Goal: Task Accomplishment & Management: Use online tool/utility

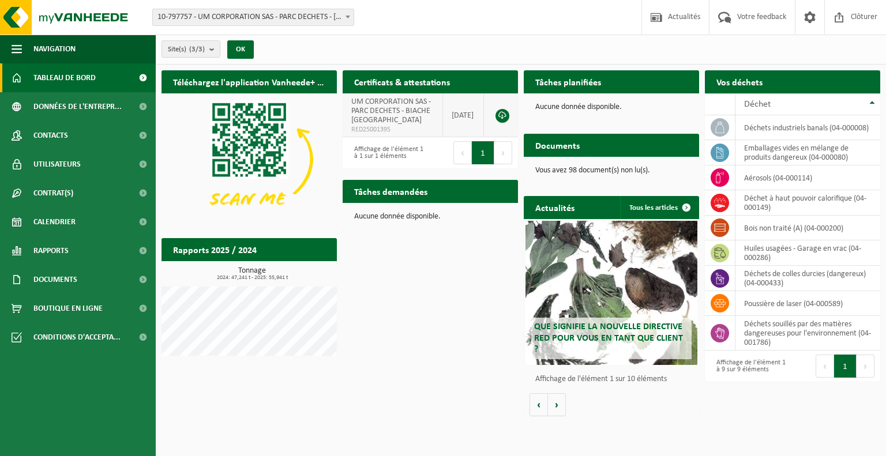
drag, startPoint x: 472, startPoint y: 119, endPoint x: 443, endPoint y: 111, distance: 29.9
click at [443, 111] on td "[DATE]" at bounding box center [463, 115] width 41 height 44
click at [387, 253] on div "Téléchargez l'application Vanheede+ maintenant! Cachez Certificats & attestatio…" at bounding box center [521, 243] width 724 height 357
drag, startPoint x: 556, startPoint y: 144, endPoint x: 627, endPoint y: 178, distance: 78.7
click at [627, 178] on div "Documents Consulter vos documents Vous avez 98 document(s) non lu(s)." at bounding box center [611, 159] width 181 height 62
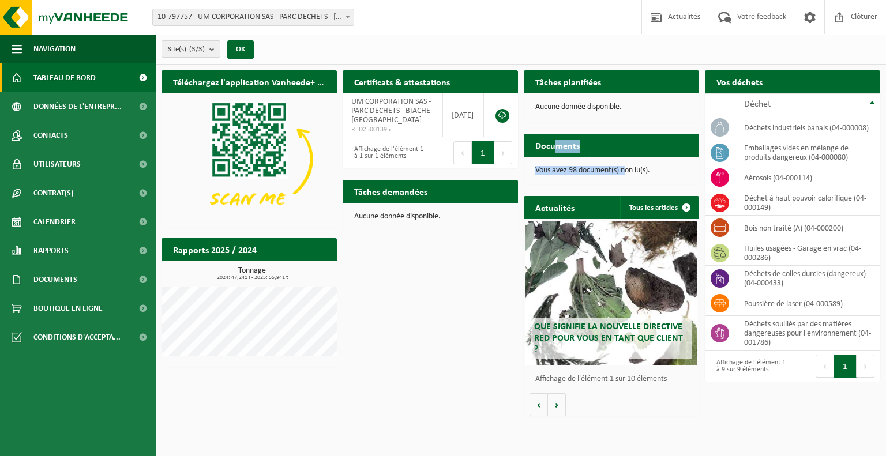
click at [569, 145] on h2 "Documents" at bounding box center [557, 145] width 67 height 22
click at [410, 343] on div "Téléchargez l'application Vanheede+ maintenant! Cachez Certificats & attestatio…" at bounding box center [521, 243] width 724 height 357
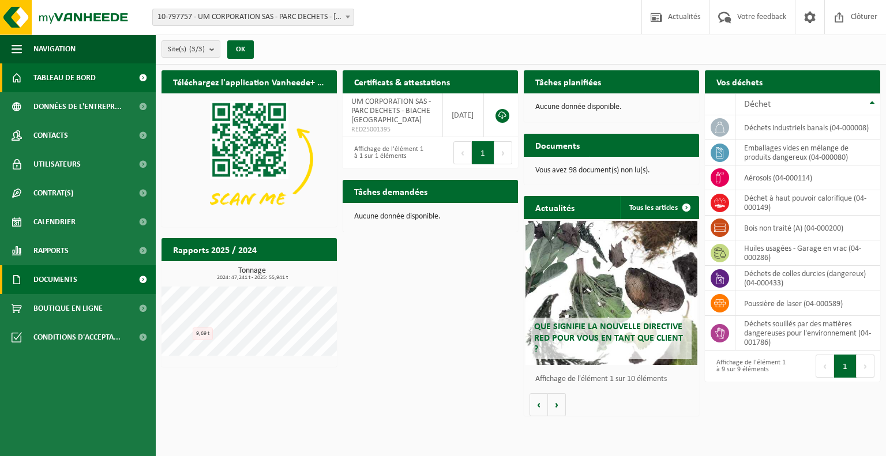
click at [99, 283] on link "Documents" at bounding box center [78, 279] width 156 height 29
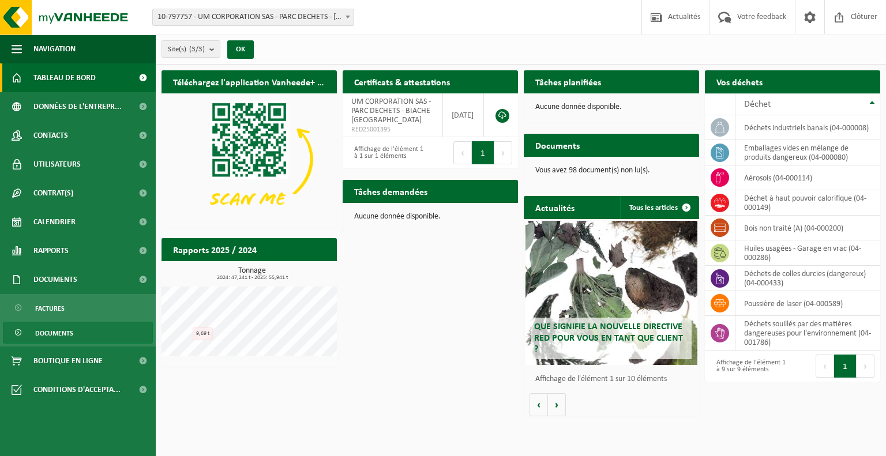
click at [56, 332] on span "Documents" at bounding box center [54, 333] width 38 height 22
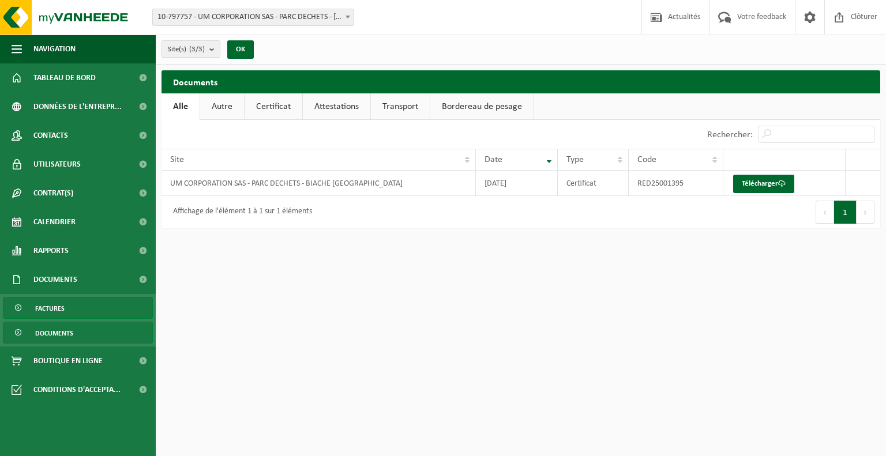
click at [71, 311] on link "Factures" at bounding box center [78, 308] width 150 height 22
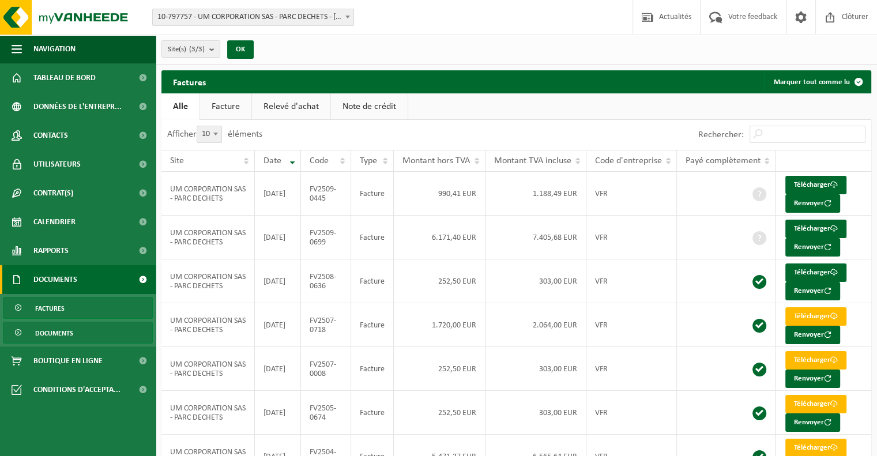
click at [59, 332] on span "Documents" at bounding box center [54, 333] width 38 height 22
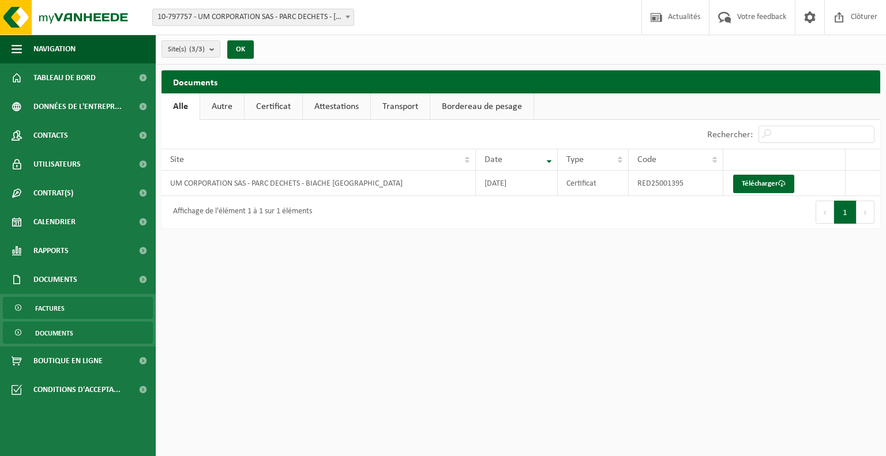
click at [74, 313] on link "Factures" at bounding box center [78, 308] width 150 height 22
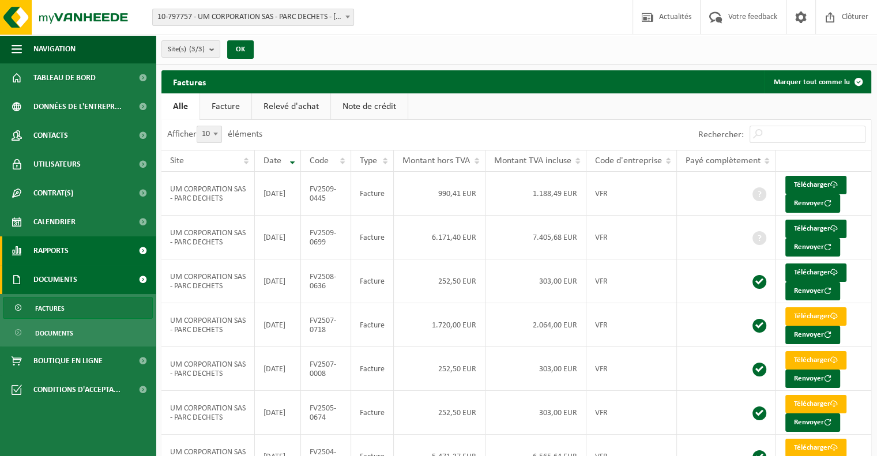
click at [104, 258] on link "Rapports" at bounding box center [78, 250] width 156 height 29
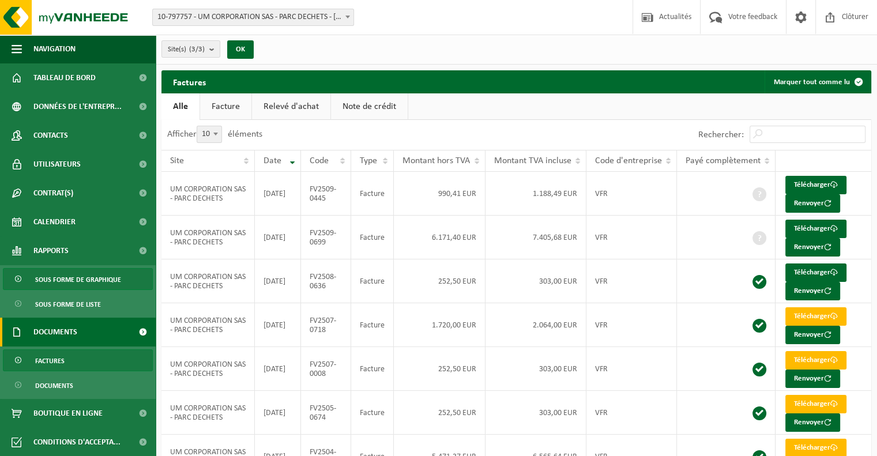
click at [84, 285] on span "Sous forme de graphique" at bounding box center [78, 280] width 86 height 22
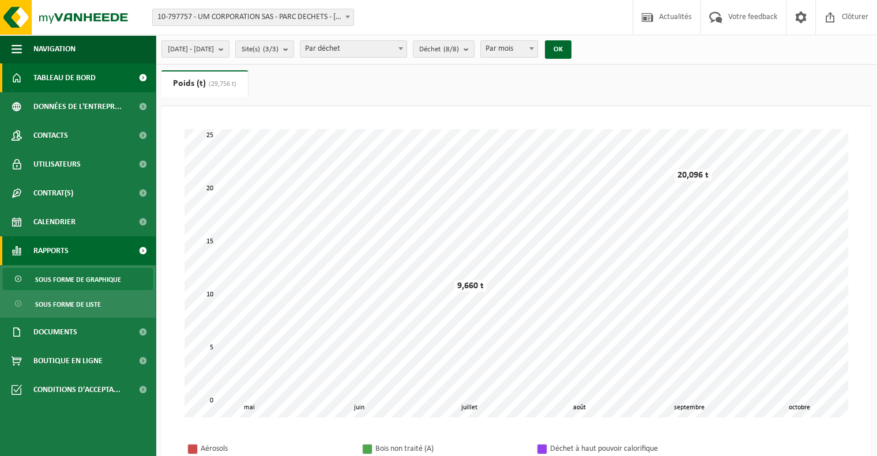
click at [115, 82] on link "Tableau de bord" at bounding box center [78, 77] width 156 height 29
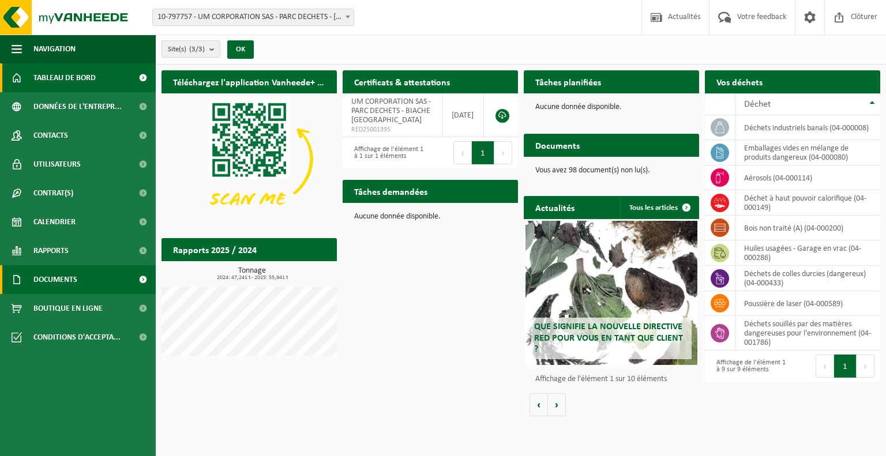
click at [69, 290] on span "Documents" at bounding box center [55, 279] width 44 height 29
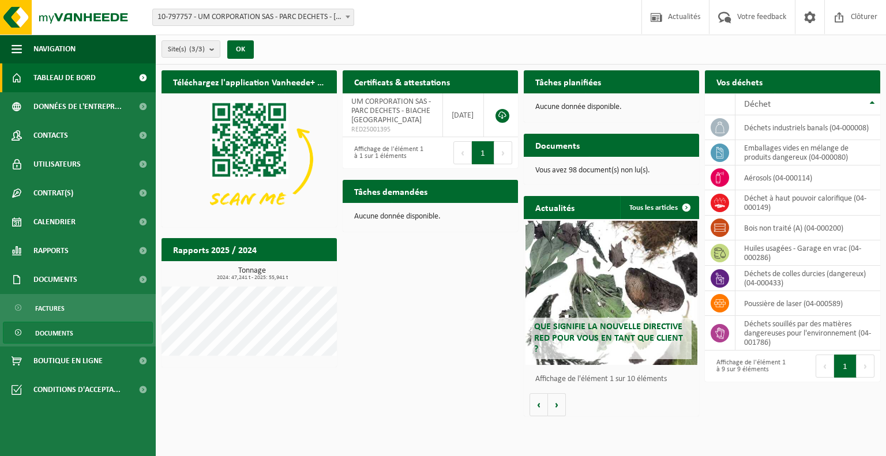
click at [42, 331] on span "Documents" at bounding box center [54, 333] width 38 height 22
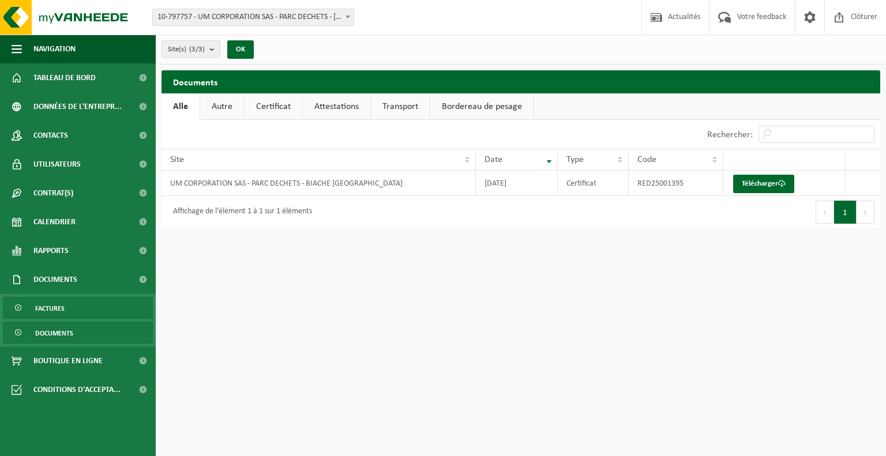
click at [51, 313] on span "Factures" at bounding box center [49, 309] width 29 height 22
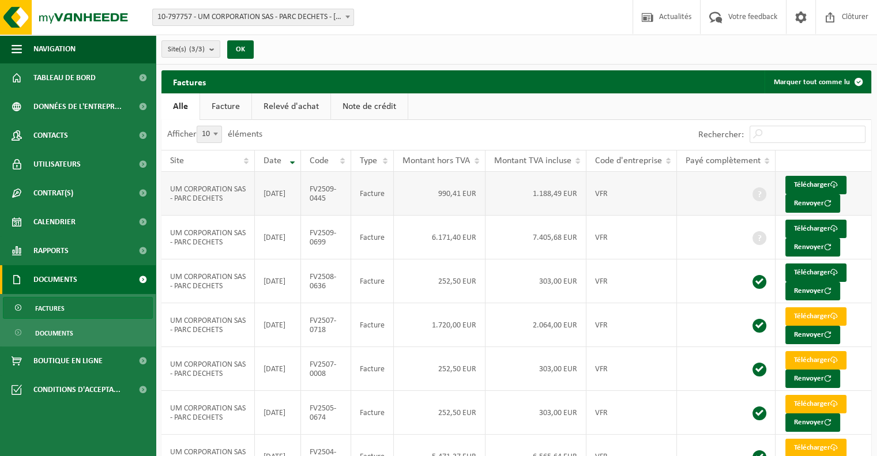
click at [211, 183] on td "UM CORPORATION SAS - PARC DECHETS" at bounding box center [207, 194] width 93 height 44
click at [569, 188] on td "1.188,49 EUR" at bounding box center [536, 194] width 101 height 44
click at [40, 247] on span "Rapports" at bounding box center [50, 250] width 35 height 29
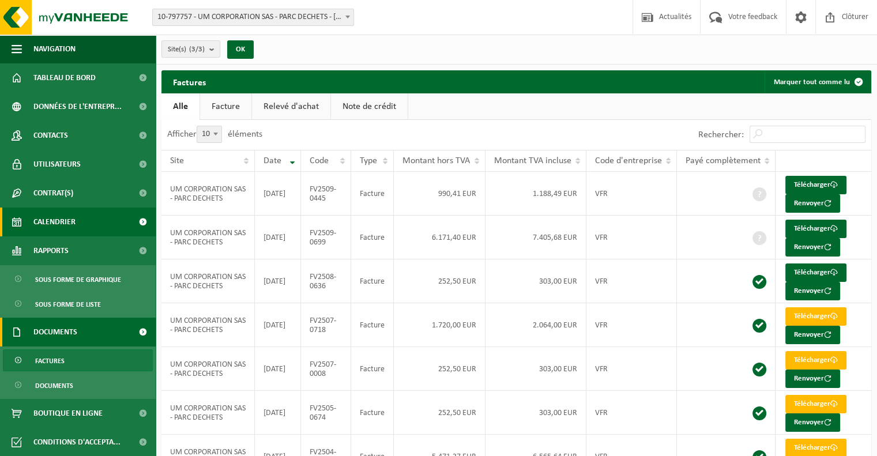
click at [50, 220] on span "Calendrier" at bounding box center [54, 222] width 42 height 29
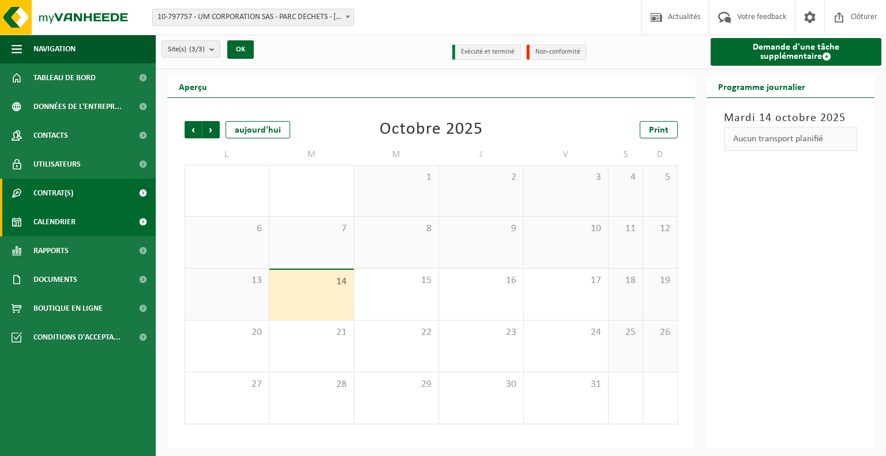
click at [60, 202] on span "Contrat(s)" at bounding box center [53, 193] width 40 height 29
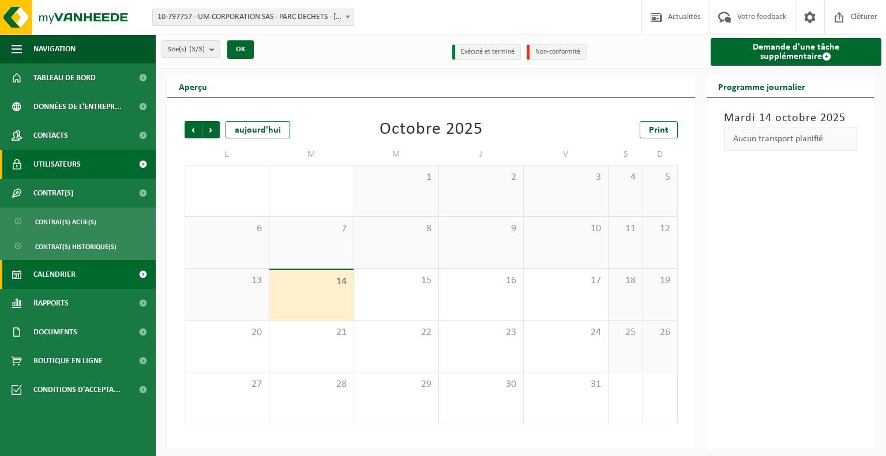
click at [74, 171] on span "Utilisateurs" at bounding box center [56, 164] width 47 height 29
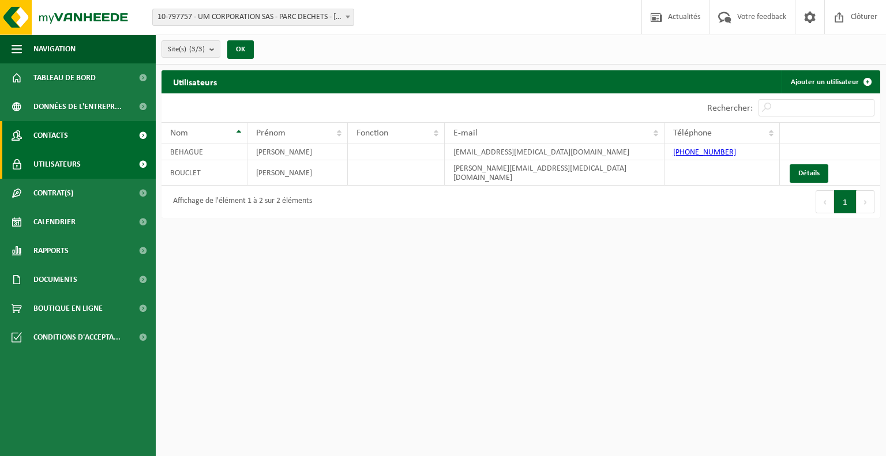
click at [80, 144] on link "Contacts" at bounding box center [78, 135] width 156 height 29
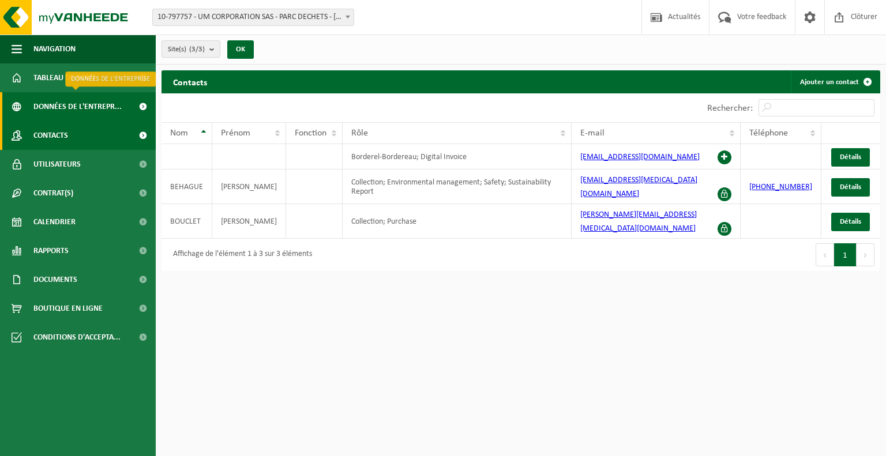
click at [73, 112] on span "Données de l'entrepr..." at bounding box center [77, 106] width 88 height 29
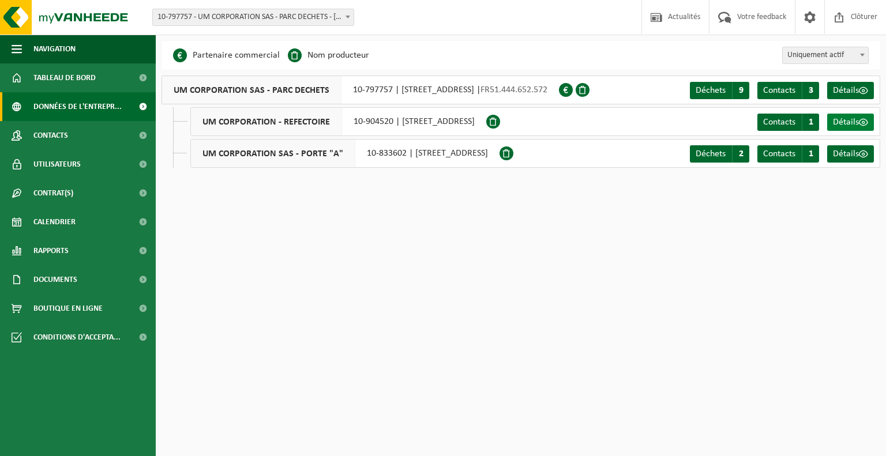
click at [842, 127] on span "Détails" at bounding box center [846, 122] width 26 height 9
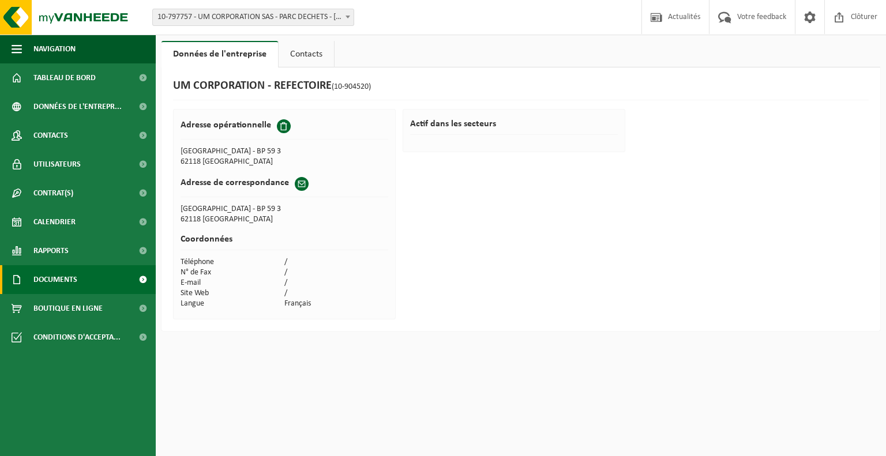
click at [61, 279] on span "Documents" at bounding box center [55, 279] width 44 height 29
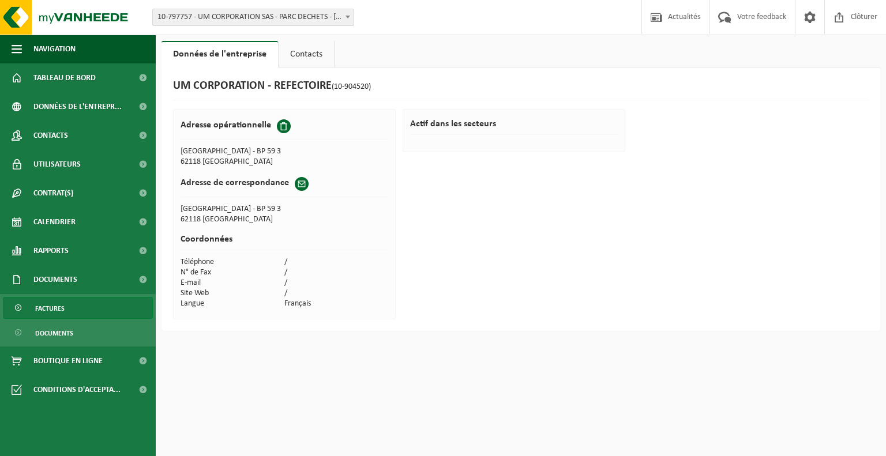
click at [63, 308] on span "Factures" at bounding box center [49, 309] width 29 height 22
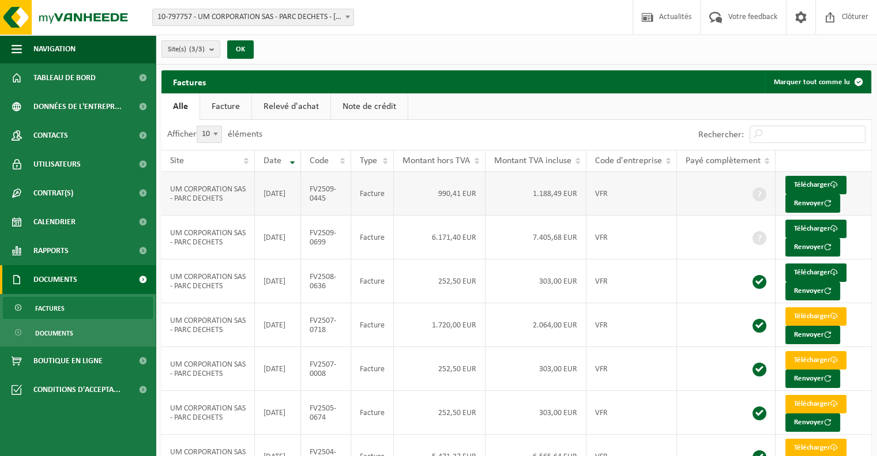
click at [216, 198] on td "UM CORPORATION SAS - PARC DECHETS" at bounding box center [207, 194] width 93 height 44
click at [69, 345] on ul "Factures Documents" at bounding box center [78, 320] width 156 height 52
click at [73, 339] on span "Documents" at bounding box center [54, 333] width 38 height 22
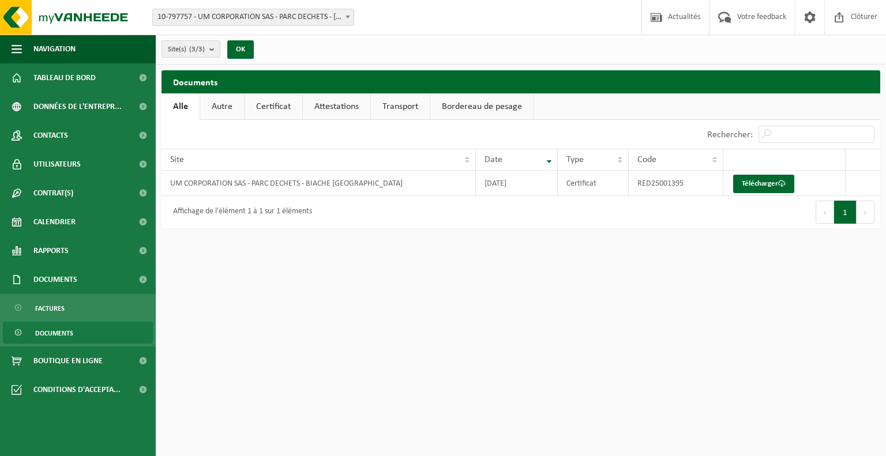
click at [233, 107] on link "Autre" at bounding box center [222, 106] width 44 height 27
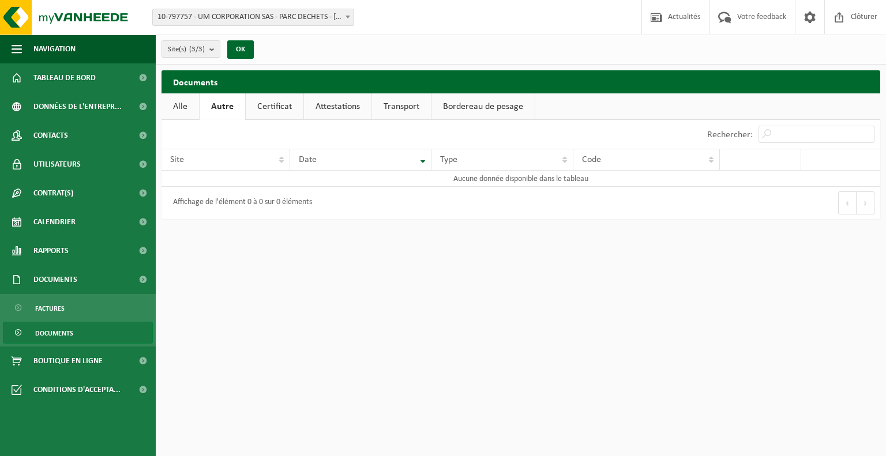
click at [265, 104] on link "Certificat" at bounding box center [275, 106] width 58 height 27
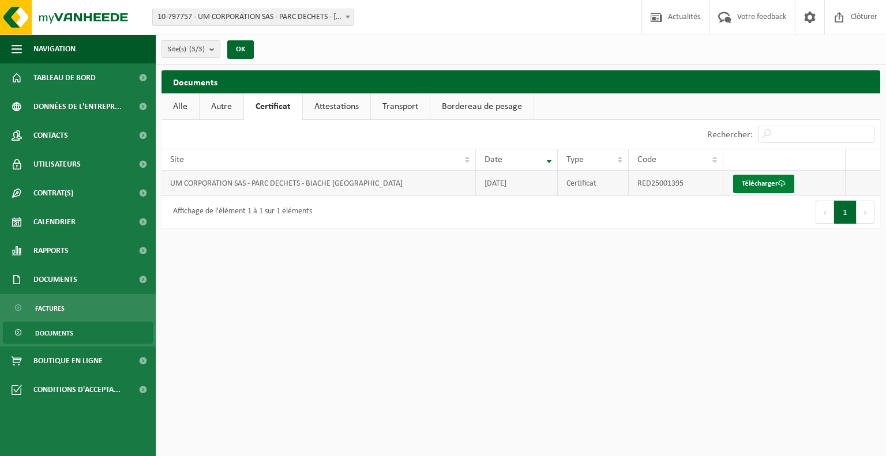
click at [759, 183] on link "Télécharger" at bounding box center [763, 184] width 61 height 18
click at [346, 112] on link "Attestations" at bounding box center [336, 106] width 67 height 27
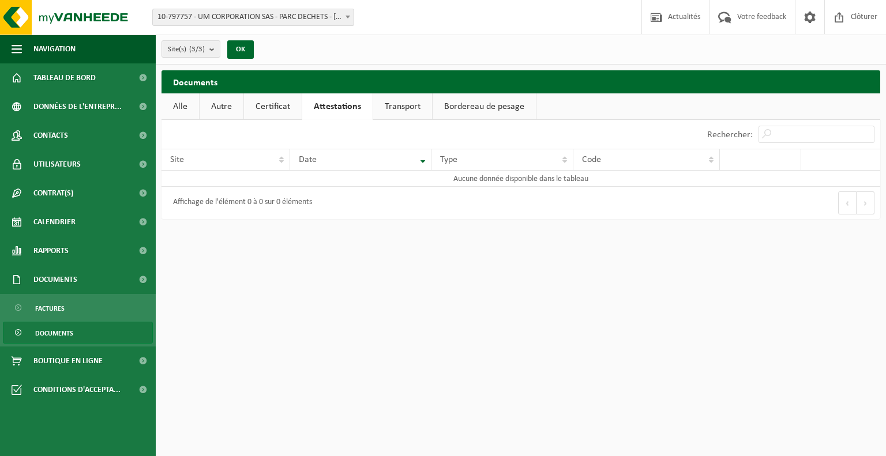
click at [407, 106] on link "Transport" at bounding box center [402, 106] width 59 height 27
click at [477, 106] on link "Bordereau de pesage" at bounding box center [483, 106] width 103 height 27
click at [182, 109] on link "Alle" at bounding box center [179, 106] width 37 height 27
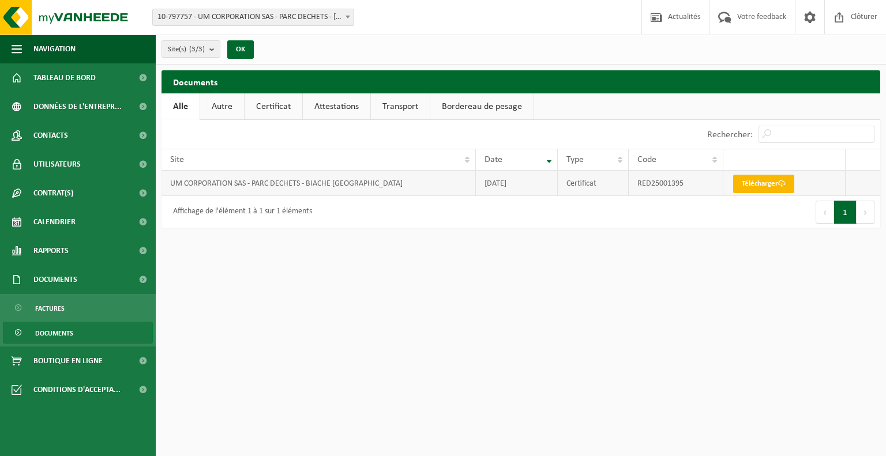
click at [770, 185] on link "Télécharger" at bounding box center [763, 184] width 61 height 18
click at [321, 262] on html "Site: 10-797757 - UM CORPORATION SAS - PARC DECHETS - BIACHE ST VAAST 10-904520…" at bounding box center [443, 228] width 886 height 456
click at [81, 363] on span "Boutique en ligne" at bounding box center [67, 361] width 69 height 29
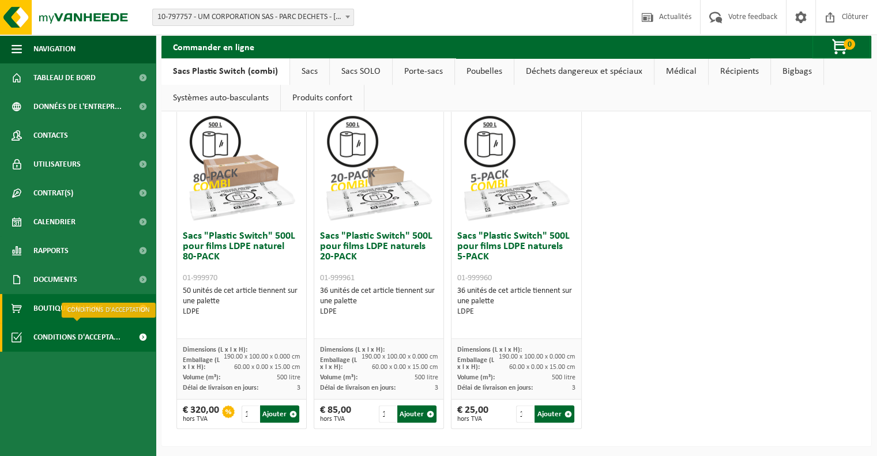
click at [47, 335] on span "Conditions d'accepta..." at bounding box center [76, 337] width 87 height 29
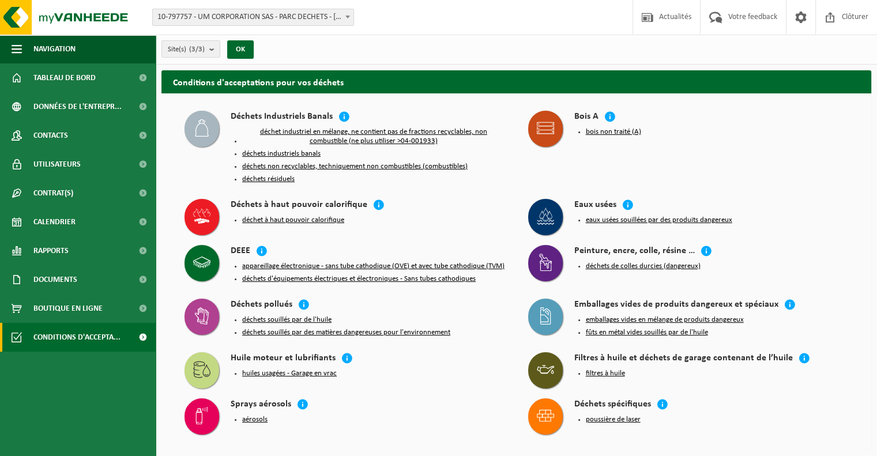
click at [287, 218] on button "déchet à haut pouvoir calorifique" at bounding box center [293, 220] width 102 height 9
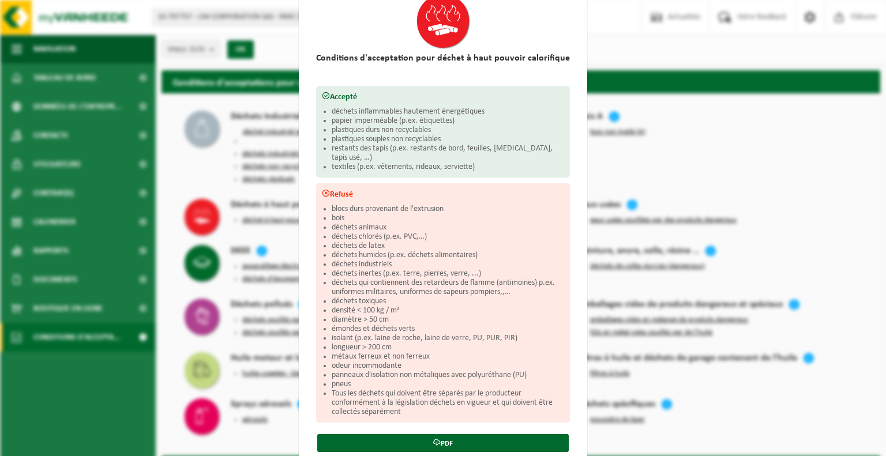
scroll to position [91, 0]
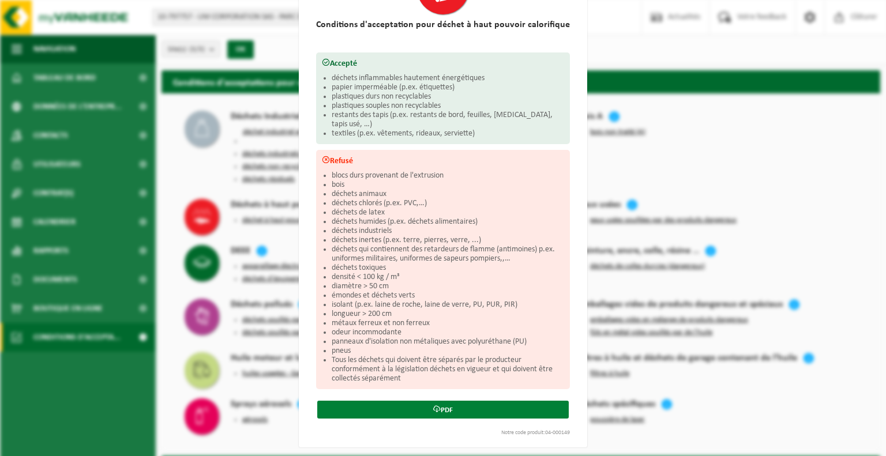
click at [356, 402] on link "PDF" at bounding box center [442, 410] width 251 height 18
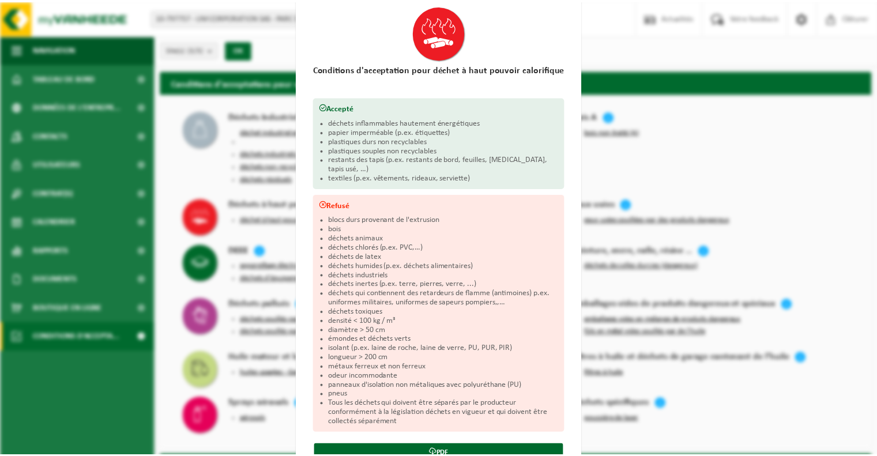
scroll to position [0, 0]
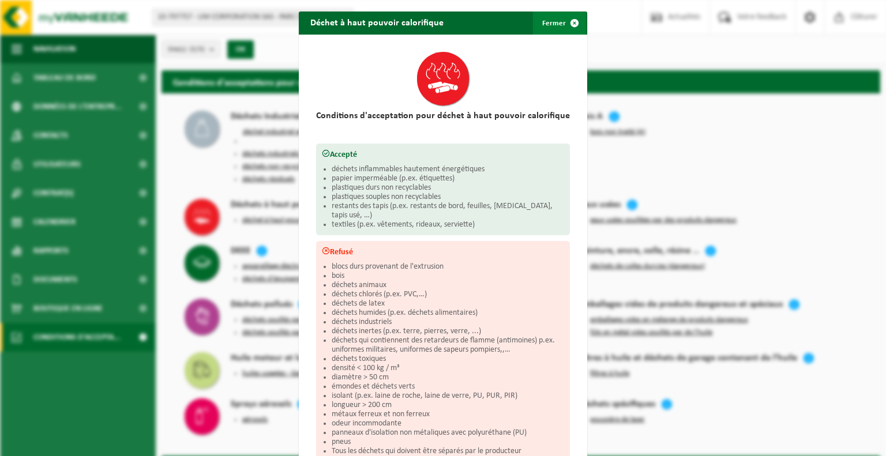
click at [574, 19] on span "button" at bounding box center [574, 23] width 23 height 23
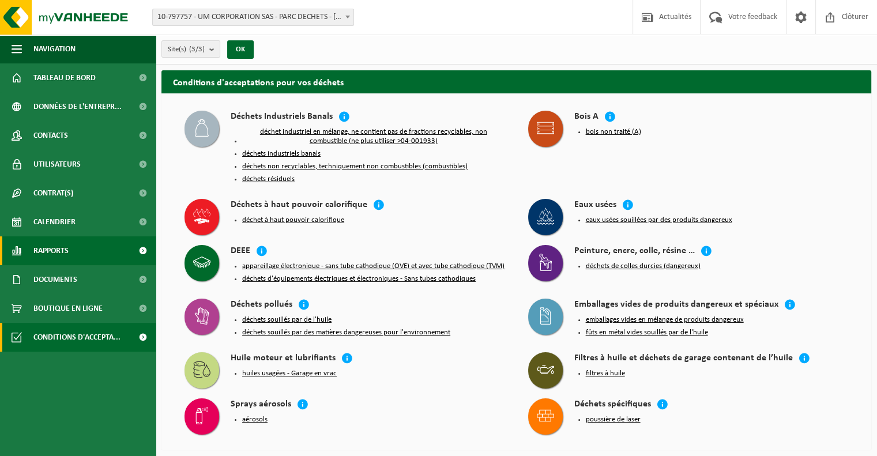
click at [91, 250] on link "Rapports" at bounding box center [78, 250] width 156 height 29
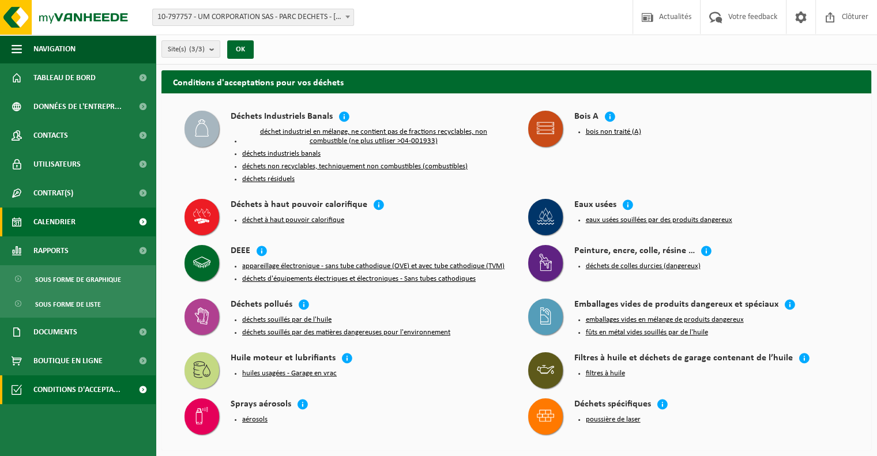
click at [103, 219] on link "Calendrier" at bounding box center [78, 222] width 156 height 29
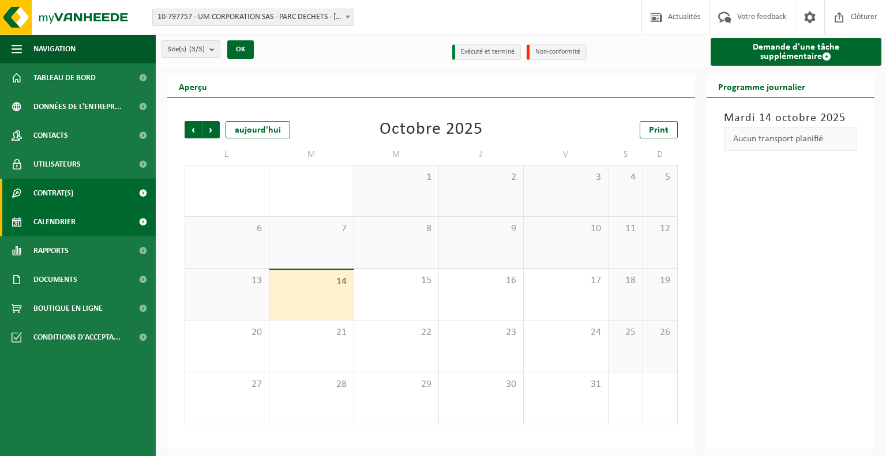
click at [115, 197] on link "Contrat(s)" at bounding box center [78, 193] width 156 height 29
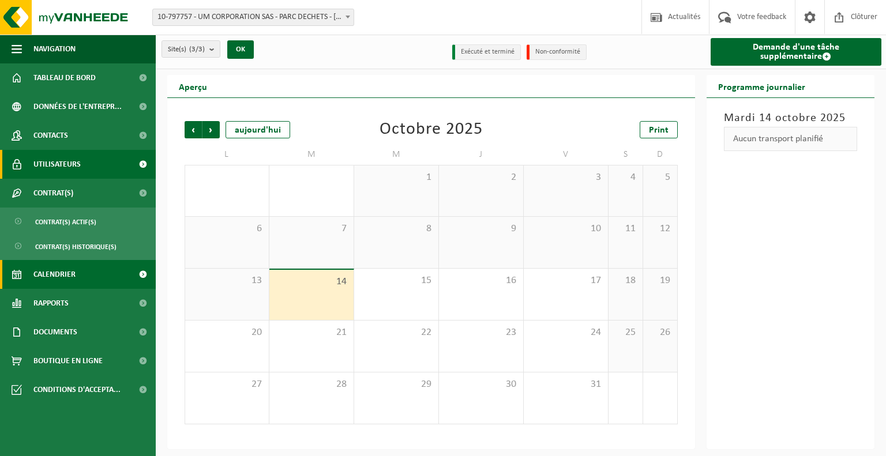
click at [101, 156] on link "Utilisateurs" at bounding box center [78, 164] width 156 height 29
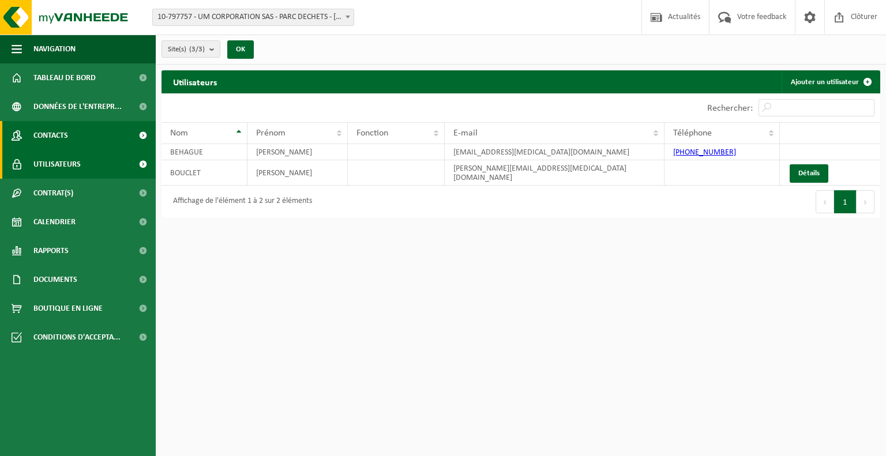
click at [103, 142] on link "Contacts" at bounding box center [78, 135] width 156 height 29
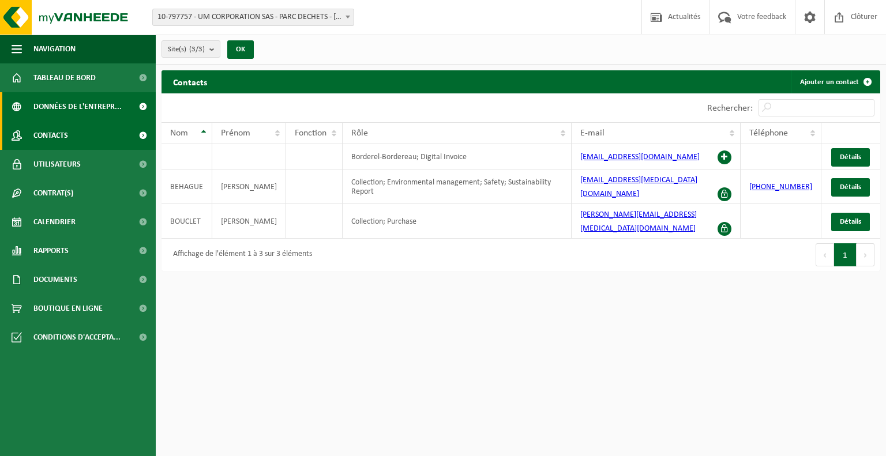
click at [106, 115] on span "Données de l'entrepr..." at bounding box center [77, 106] width 88 height 29
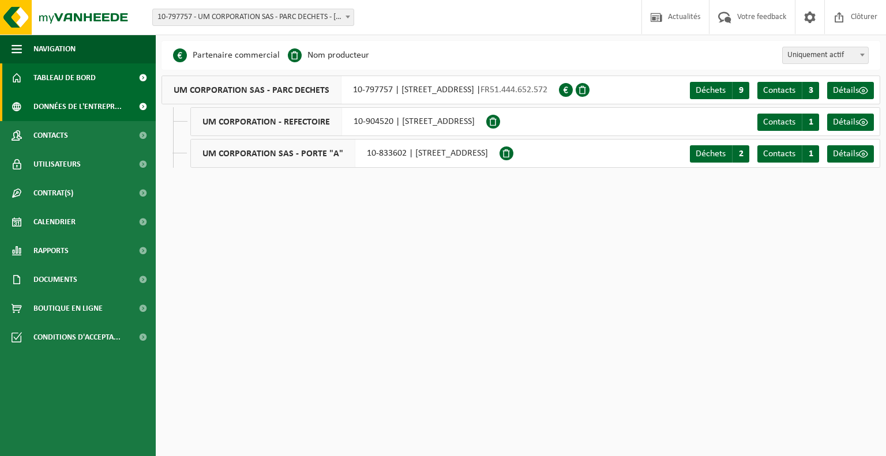
click at [106, 85] on link "Tableau de bord" at bounding box center [78, 77] width 156 height 29
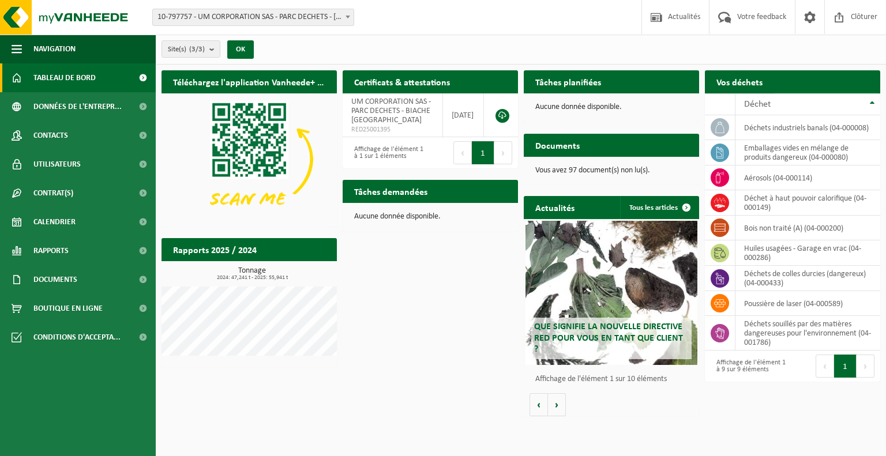
click at [814, 93] on link "Demander un transport" at bounding box center [826, 104] width 104 height 23
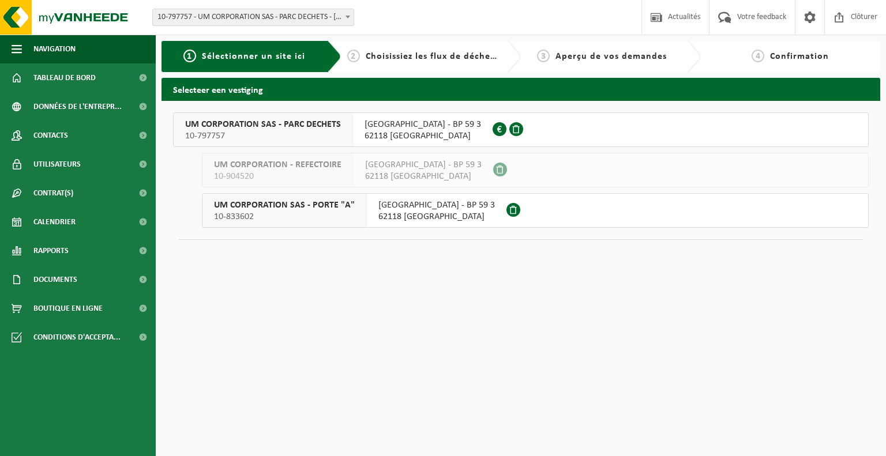
click at [331, 124] on span "UM CORPORATION SAS - PARC DECHETS" at bounding box center [263, 125] width 156 height 12
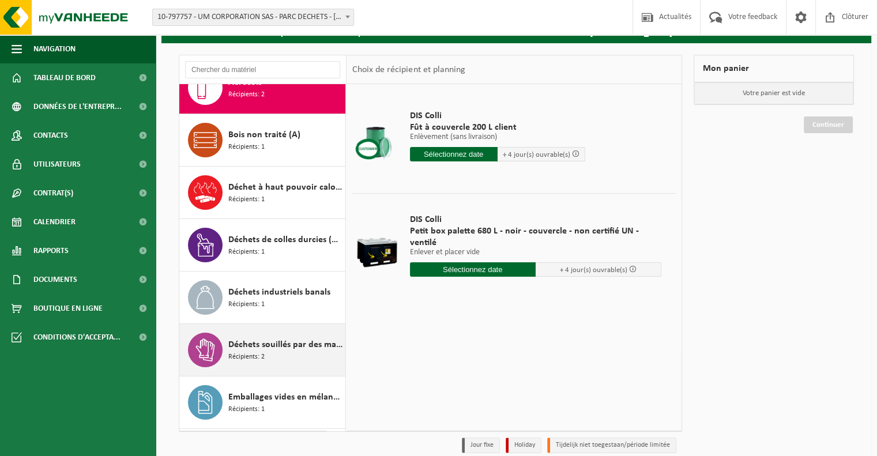
scroll to position [9, 0]
